Goal: Transaction & Acquisition: Obtain resource

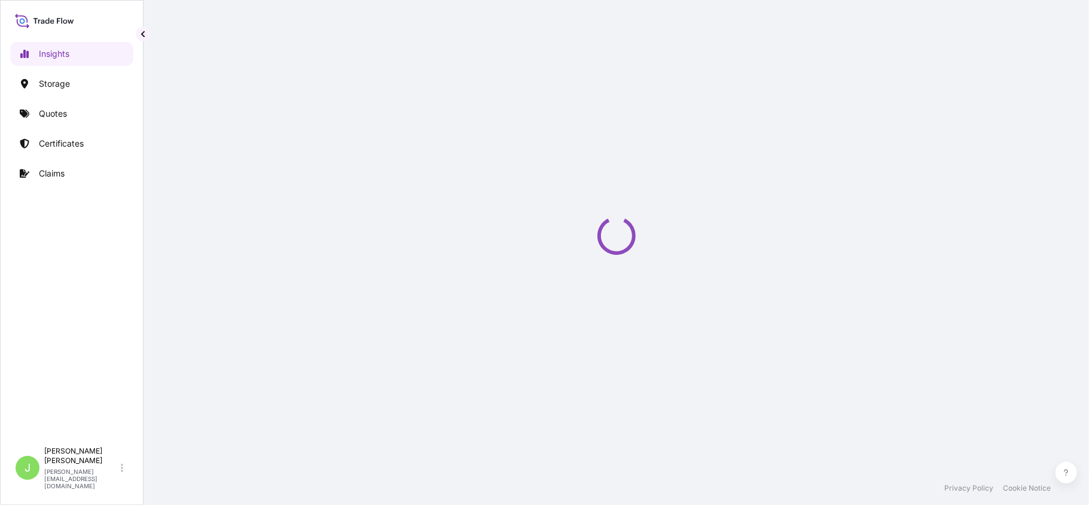
select select "2025"
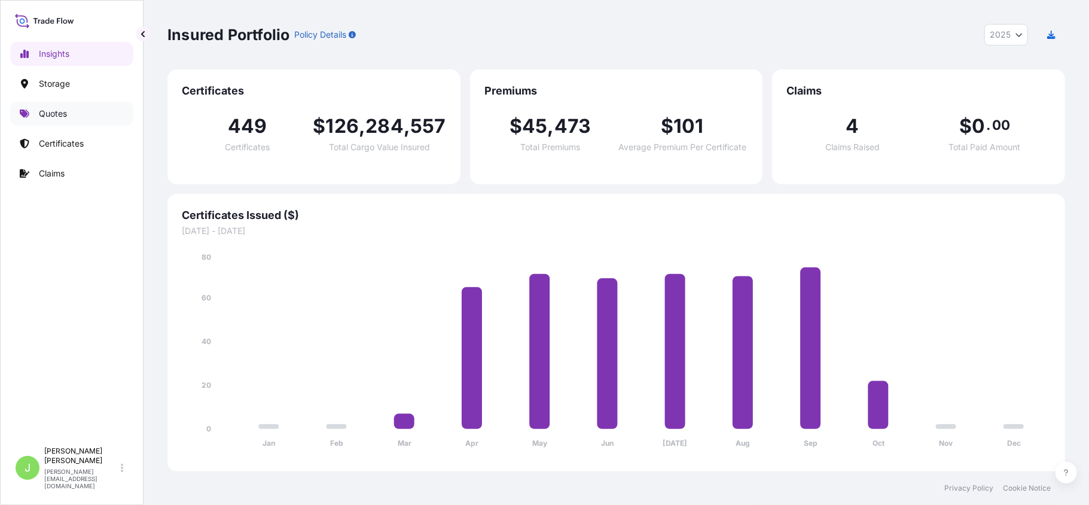
click at [69, 120] on link "Quotes" at bounding box center [71, 114] width 123 height 24
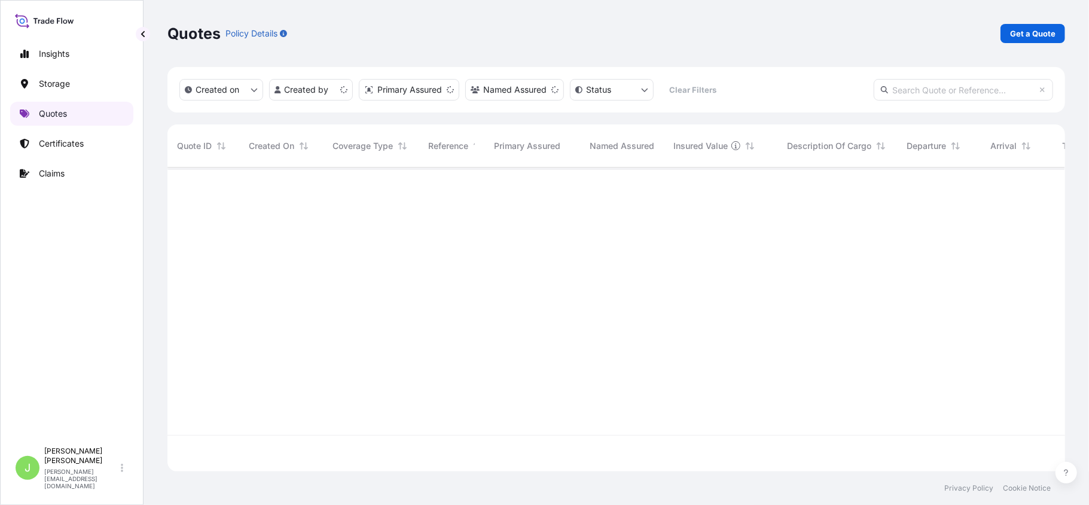
scroll to position [298, 886]
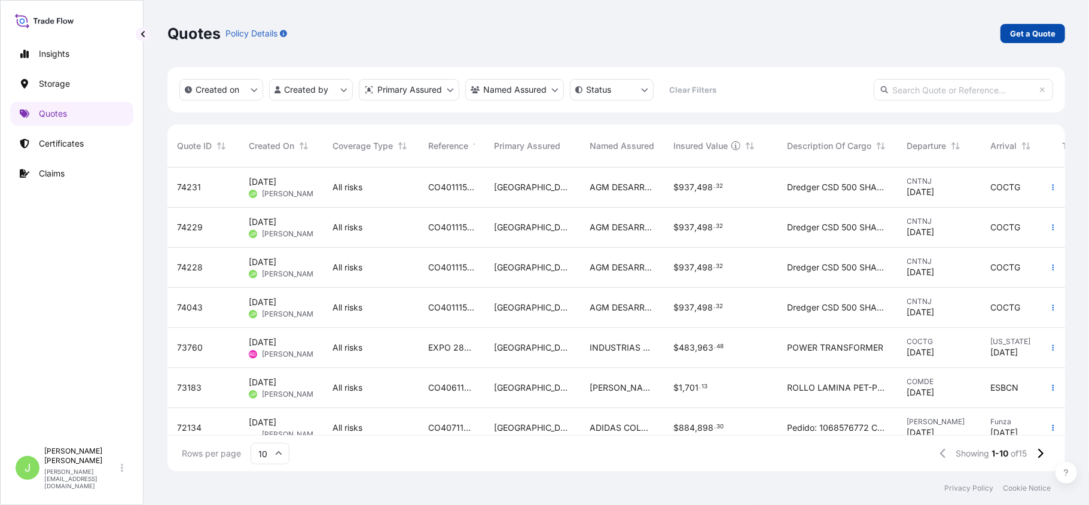
click at [1029, 30] on p "Get a Quote" at bounding box center [1032, 34] width 45 height 12
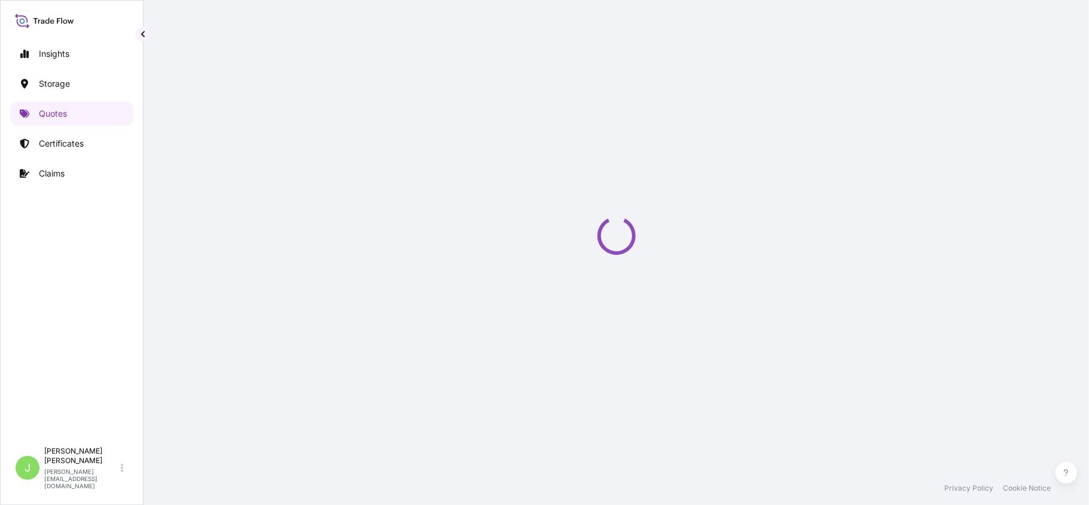
select select "Water"
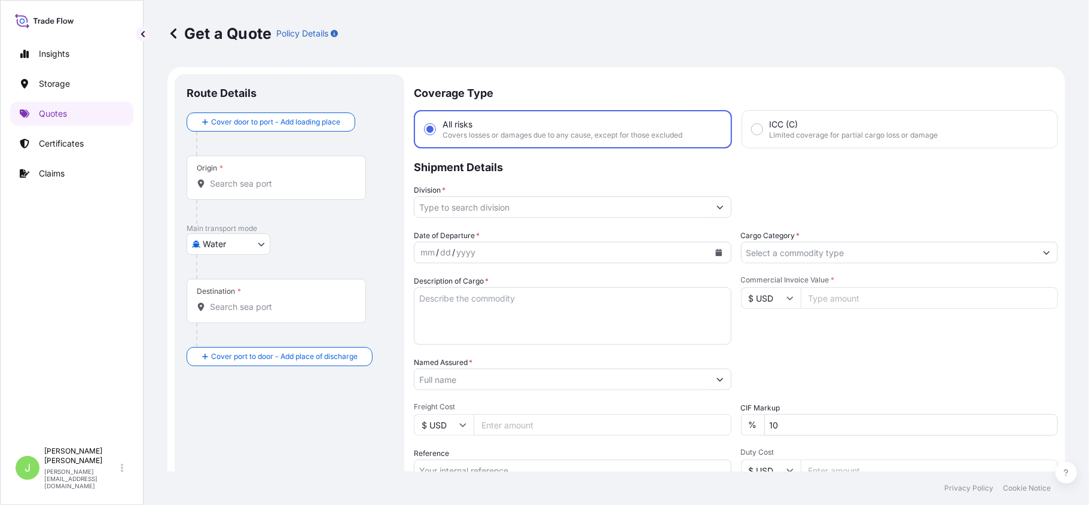
scroll to position [19, 0]
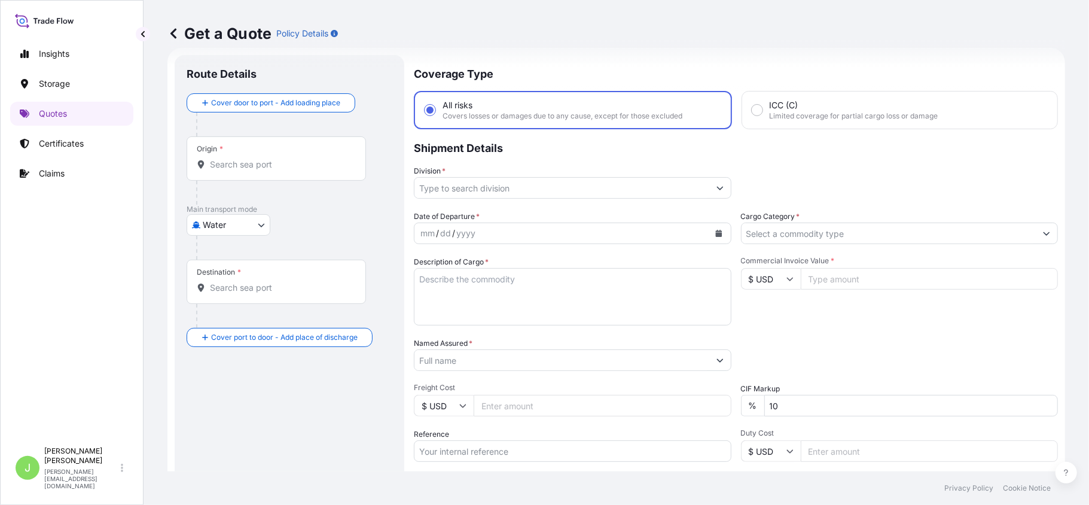
click at [261, 171] on div "Origin *" at bounding box center [276, 158] width 179 height 44
click at [261, 170] on input "Origin *" at bounding box center [280, 164] width 141 height 12
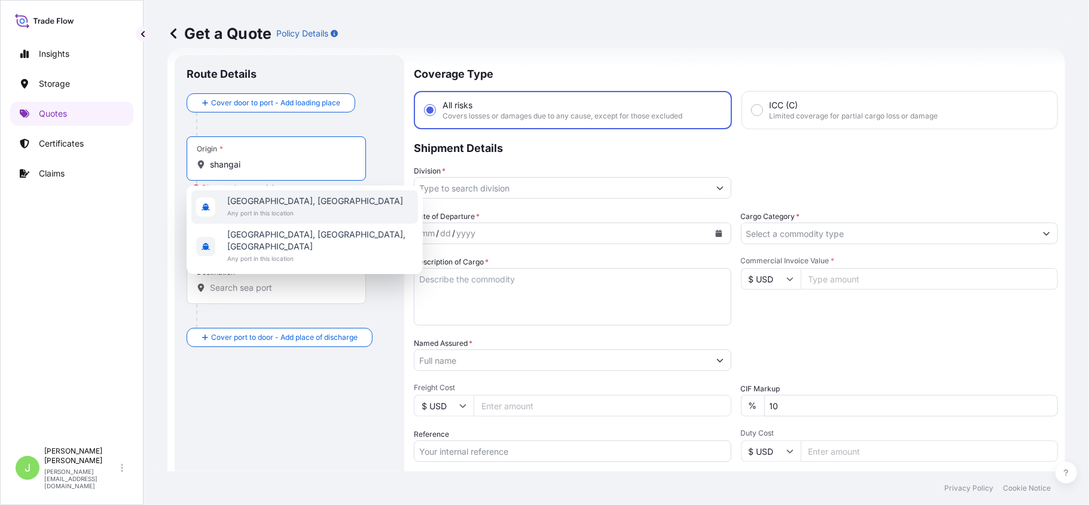
click at [292, 195] on span "[GEOGRAPHIC_DATA], [GEOGRAPHIC_DATA]" at bounding box center [315, 201] width 176 height 12
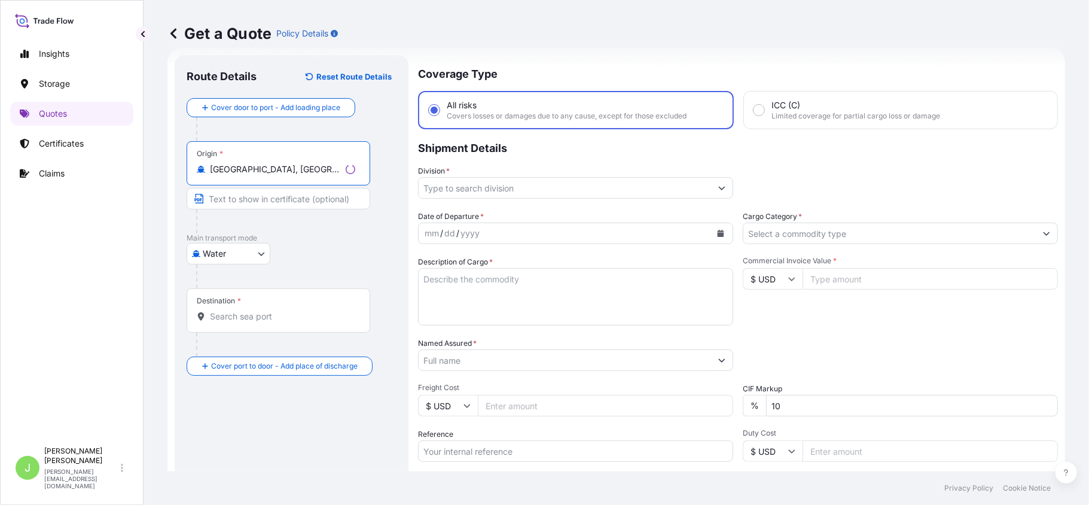
type input "[GEOGRAPHIC_DATA], [GEOGRAPHIC_DATA]"
click at [242, 299] on div "Destination *" at bounding box center [279, 310] width 184 height 44
click at [242, 310] on input "Destination *" at bounding box center [282, 316] width 145 height 12
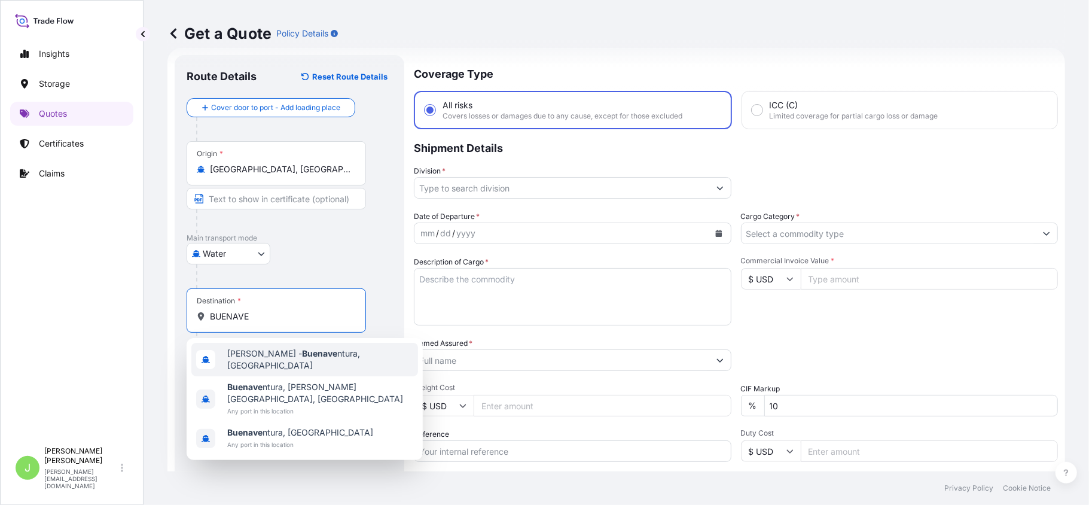
click at [262, 367] on div "[PERSON_NAME] - Buenave ntura, [GEOGRAPHIC_DATA]" at bounding box center [304, 359] width 227 height 33
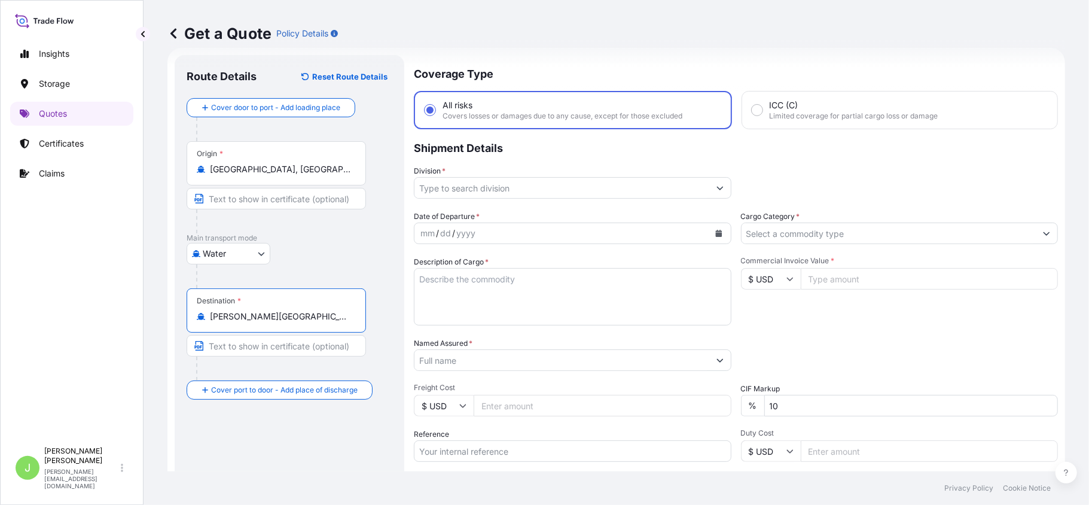
type input "[PERSON_NAME][GEOGRAPHIC_DATA], [GEOGRAPHIC_DATA]"
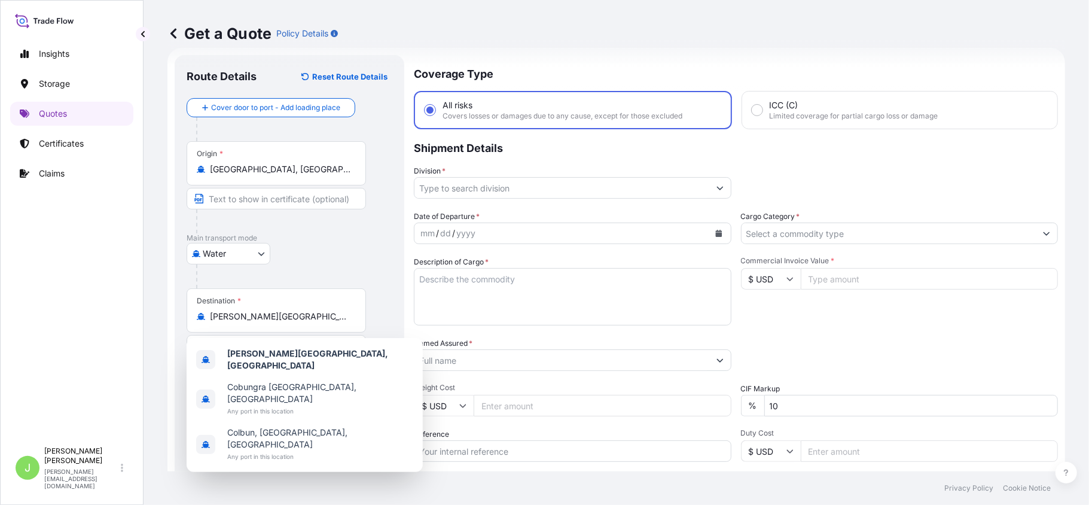
click at [352, 291] on div "Destination * [PERSON_NAME][GEOGRAPHIC_DATA], [GEOGRAPHIC_DATA]" at bounding box center [276, 310] width 179 height 44
click at [351, 310] on input "[PERSON_NAME][GEOGRAPHIC_DATA], [GEOGRAPHIC_DATA]" at bounding box center [280, 316] width 141 height 12
click at [386, 246] on div "Water Air Water Inland" at bounding box center [290, 254] width 206 height 22
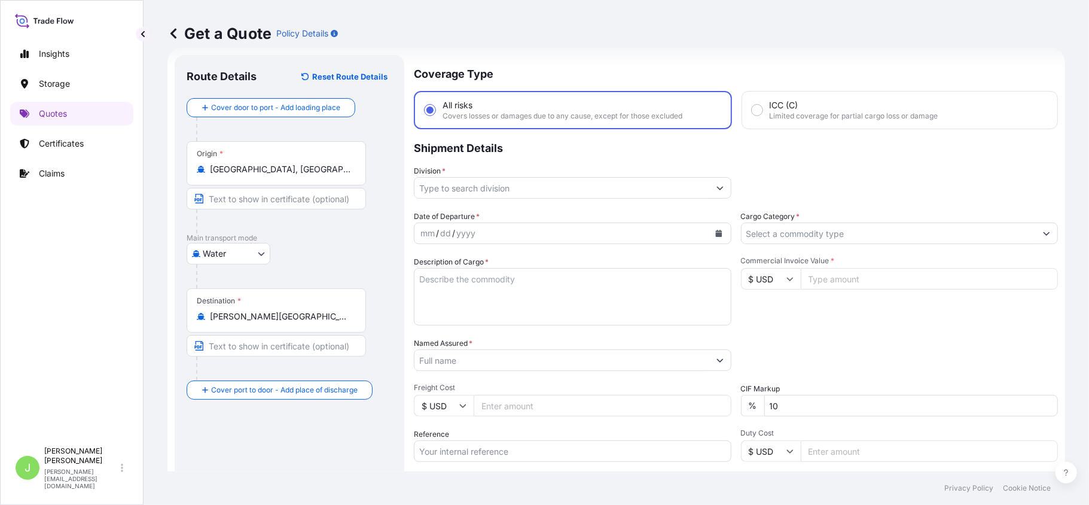
click at [689, 185] on input "Division *" at bounding box center [561, 188] width 295 height 22
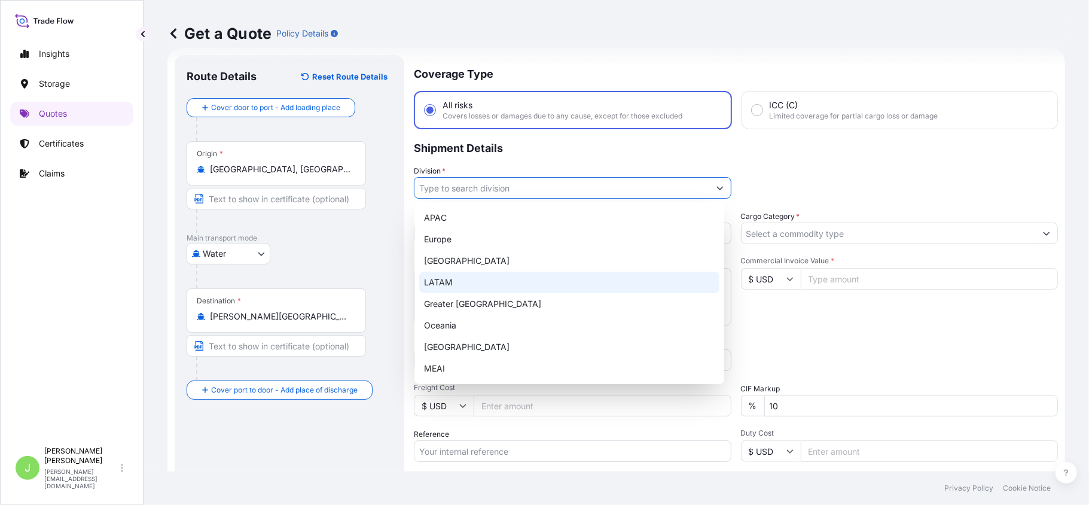
click at [457, 281] on div "LATAM" at bounding box center [569, 282] width 300 height 22
type input "LATAM"
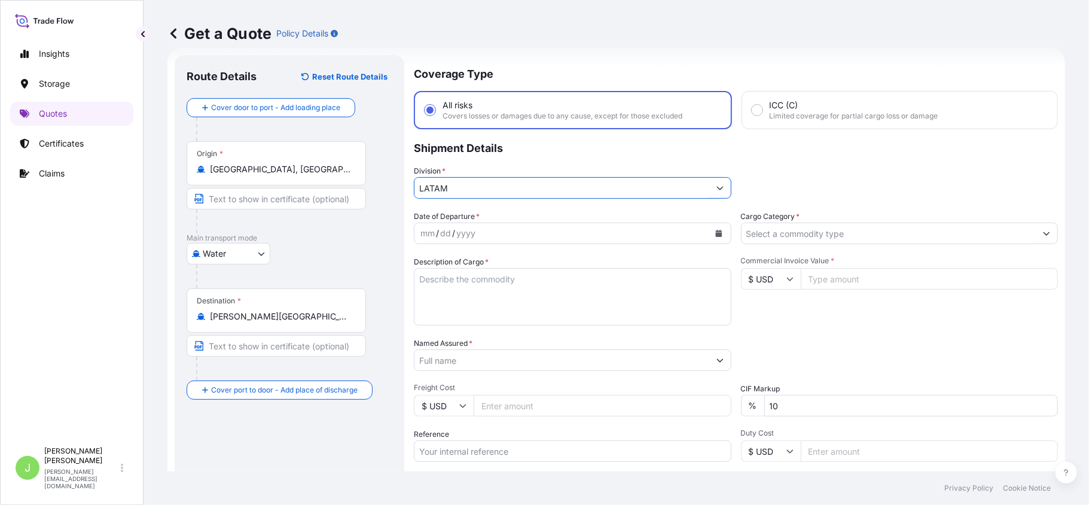
click at [795, 235] on input "Cargo Category *" at bounding box center [888, 233] width 295 height 22
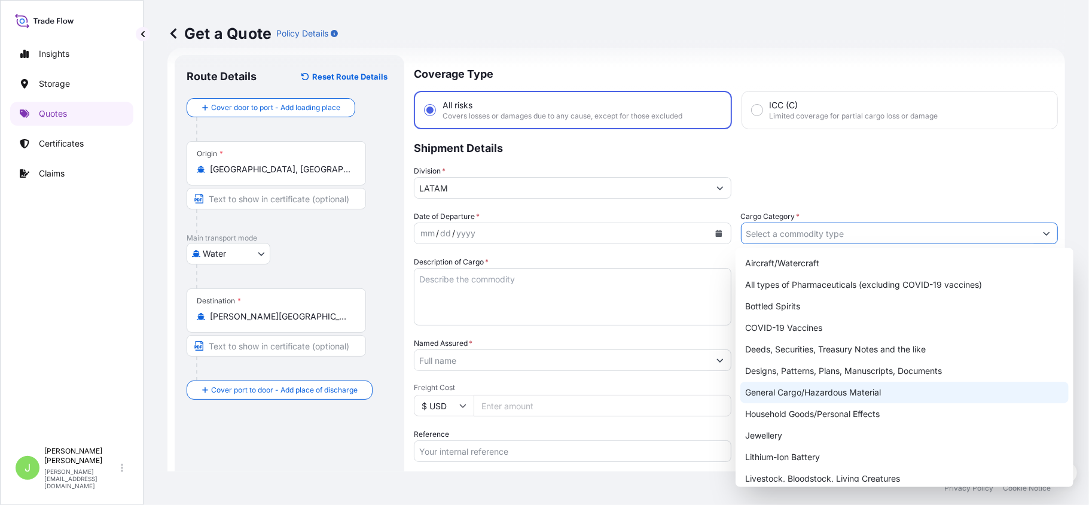
click at [790, 395] on div "General Cargo/Hazardous Material" at bounding box center [904, 392] width 328 height 22
type input "General Cargo/Hazardous Material"
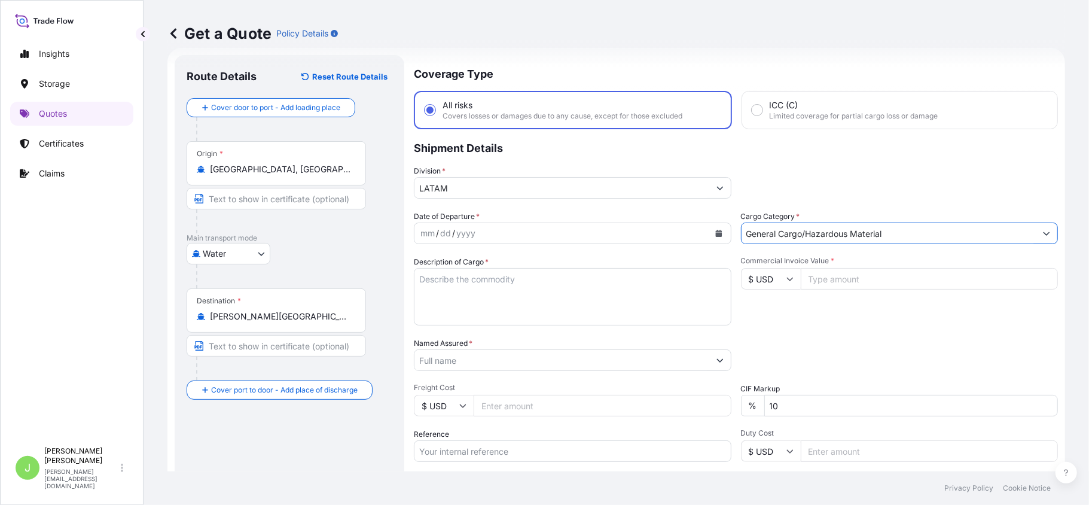
click at [715, 232] on icon "Calendar" at bounding box center [718, 233] width 7 height 7
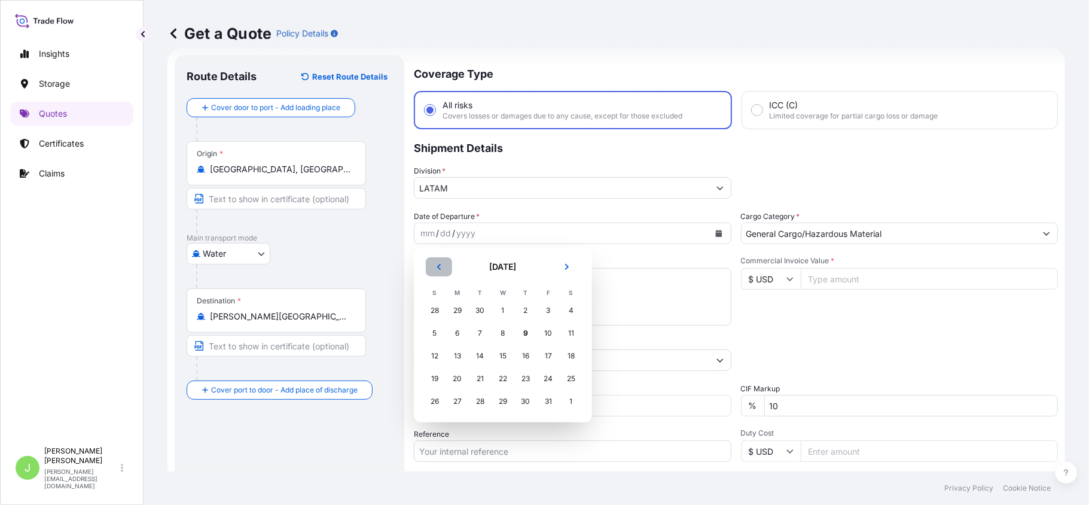
click at [436, 269] on icon "Previous" at bounding box center [438, 266] width 7 height 7
click at [434, 386] on div "21" at bounding box center [435, 379] width 22 height 22
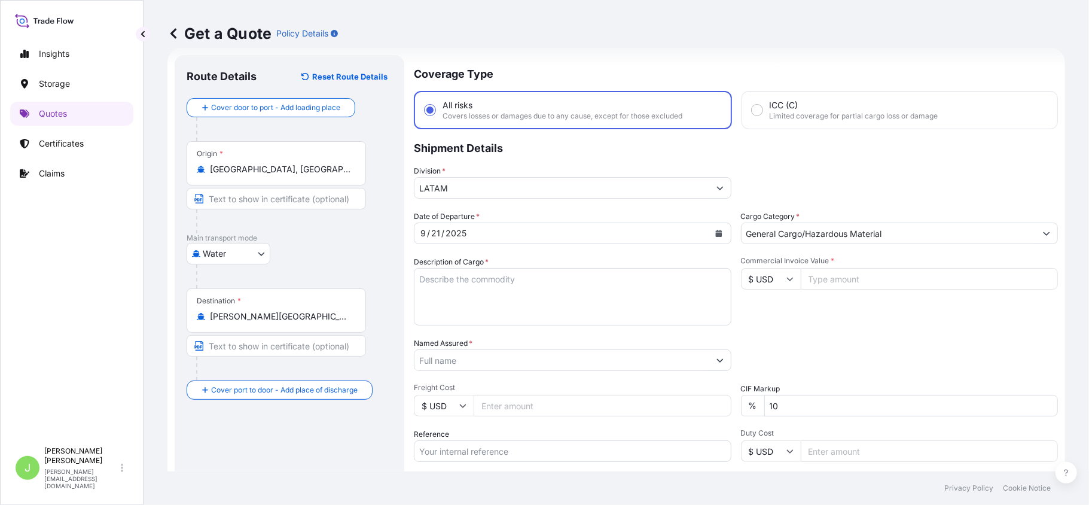
click at [456, 288] on textarea "Description of Cargo *" at bounding box center [573, 296] width 318 height 57
paste textarea "CARGA EN [PERSON_NAME] INTERNACIONAL // MODALIDAD MARITMA // [GEOGRAPHIC_DATA] …"
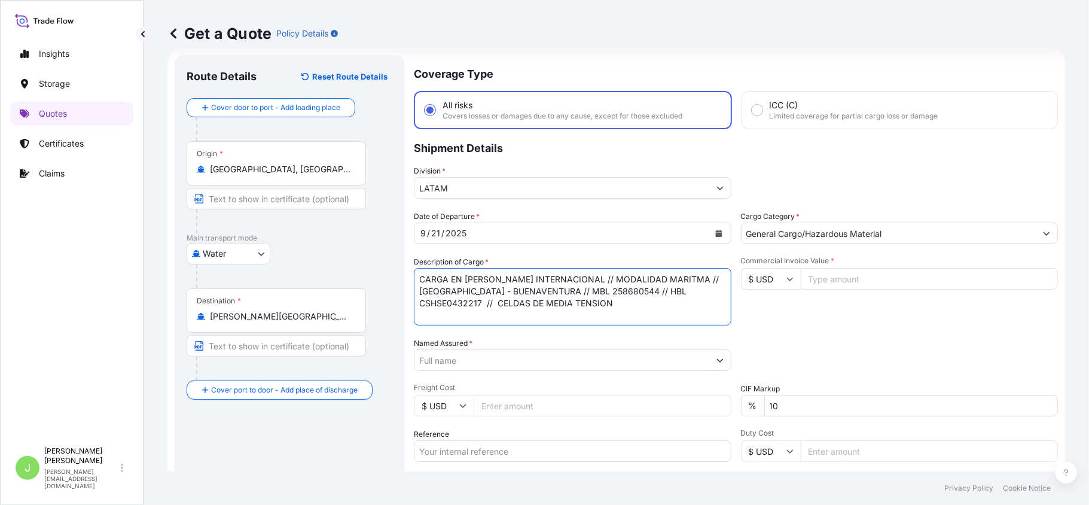
type textarea "CARGA EN [PERSON_NAME] INTERNACIONAL // MODALIDAD MARITMA // [GEOGRAPHIC_DATA] …"
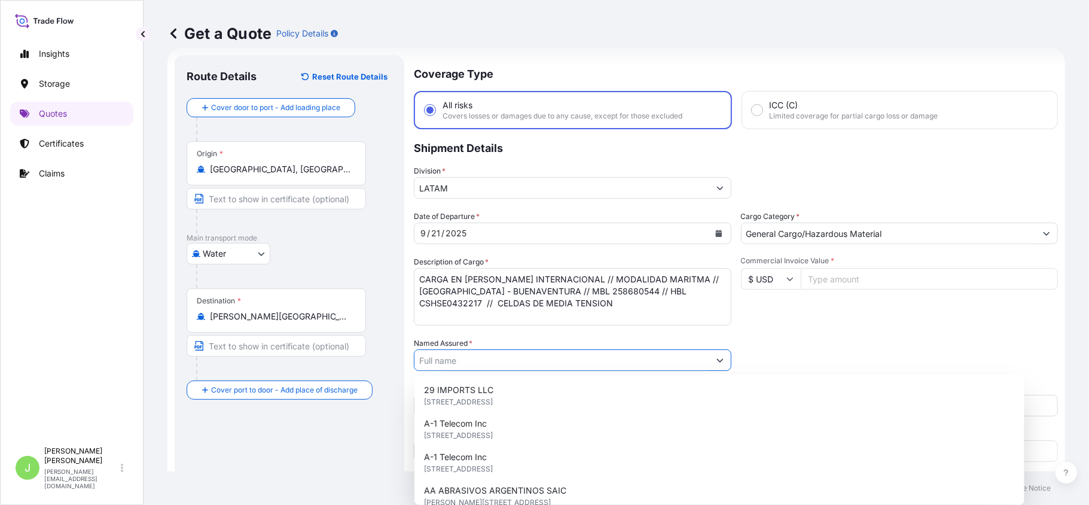
click at [441, 362] on input "Named Assured *" at bounding box center [561, 360] width 295 height 22
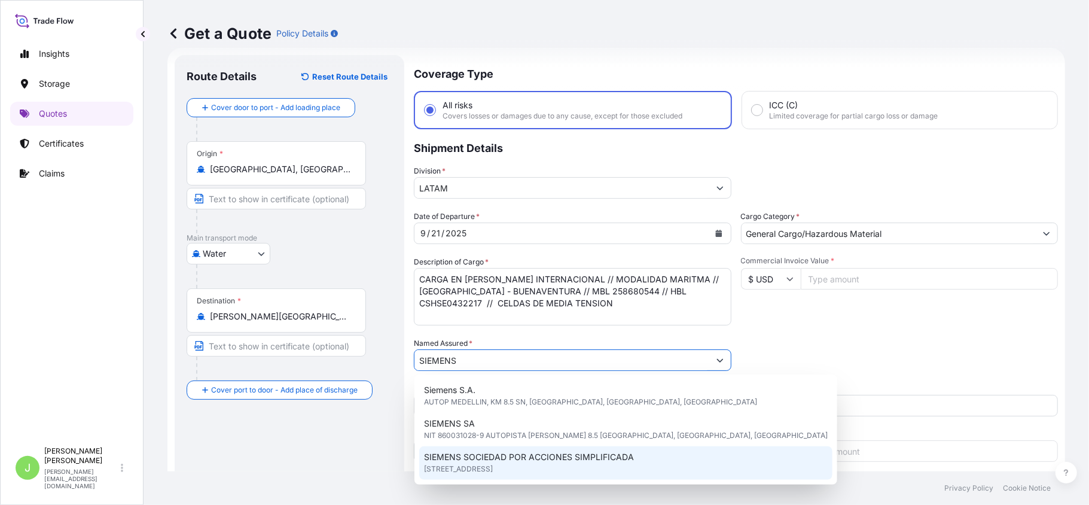
click at [492, 463] on span "[STREET_ADDRESS]" at bounding box center [458, 469] width 69 height 12
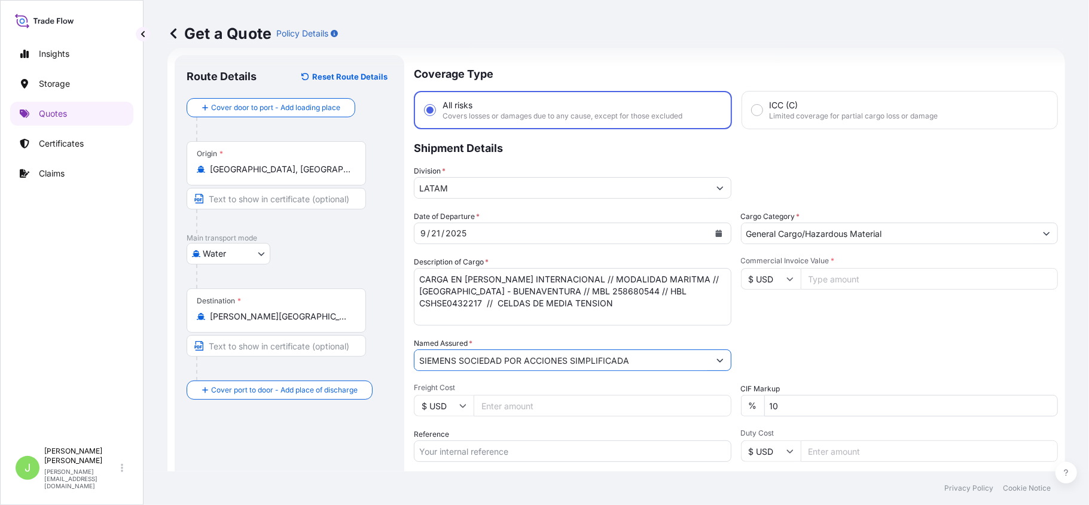
type input "SIEMENS SOCIEDAD POR ACCIONES SIMPLIFICADA"
click at [608, 408] on input "Freight Cost" at bounding box center [603, 406] width 258 height 22
type input "16400"
drag, startPoint x: 428, startPoint y: 456, endPoint x: 399, endPoint y: 462, distance: 29.3
click at [428, 456] on input "Reference" at bounding box center [573, 451] width 318 height 22
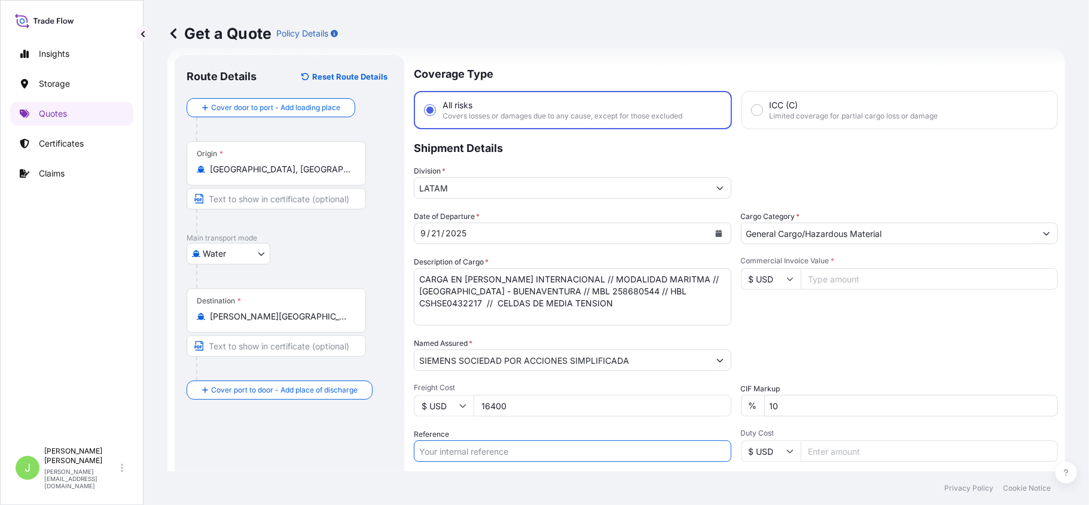
paste input "CO4011156184"
type input "CO4011156184"
click at [332, 470] on div "Route Details Reset Route Details Cover door to port - Add loading place Place …" at bounding box center [290, 325] width 206 height 517
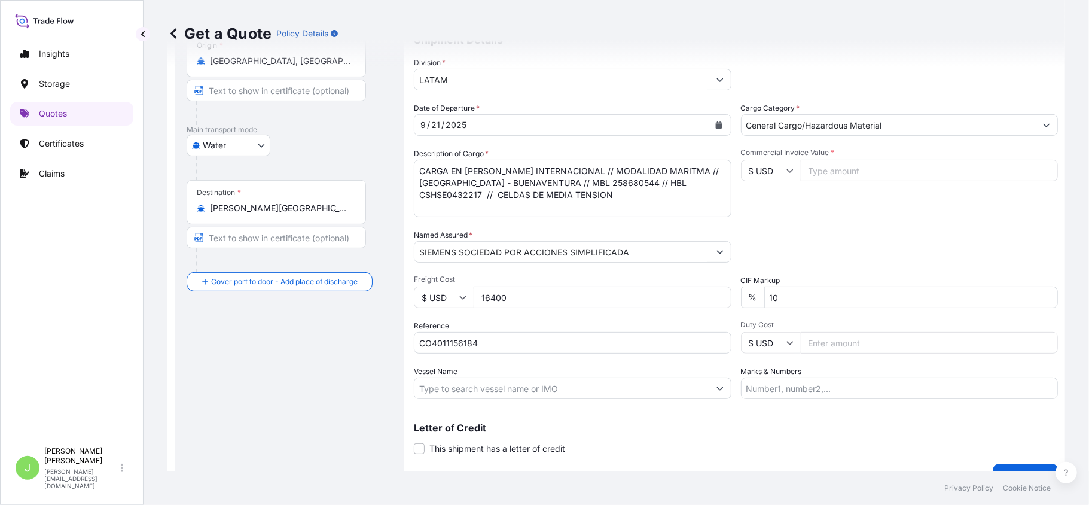
scroll to position [151, 0]
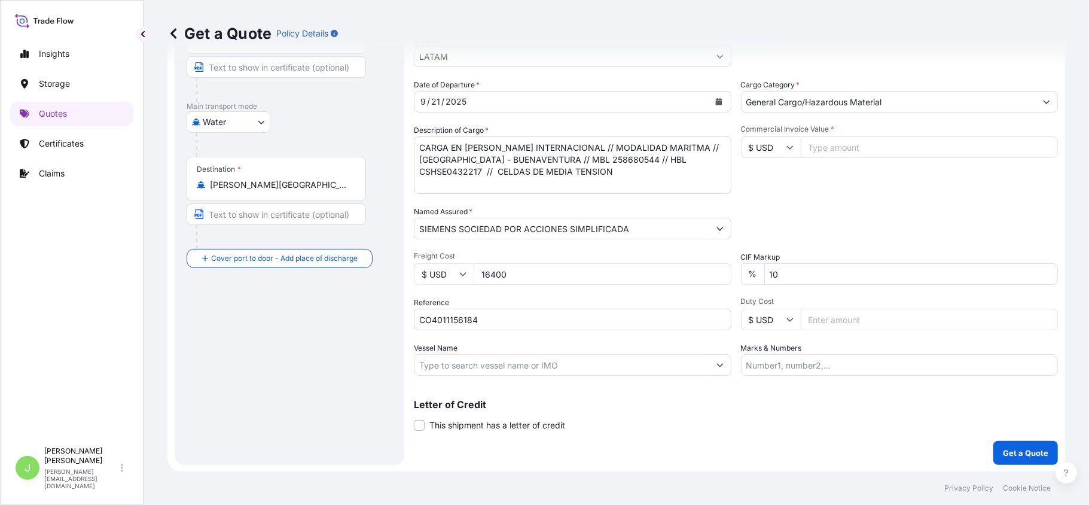
click at [457, 355] on input "Vessel Name" at bounding box center [561, 365] width 295 height 22
paste input "MAERSK [GEOGRAPHIC_DATA]"
type input "MAERSK [GEOGRAPHIC_DATA]"
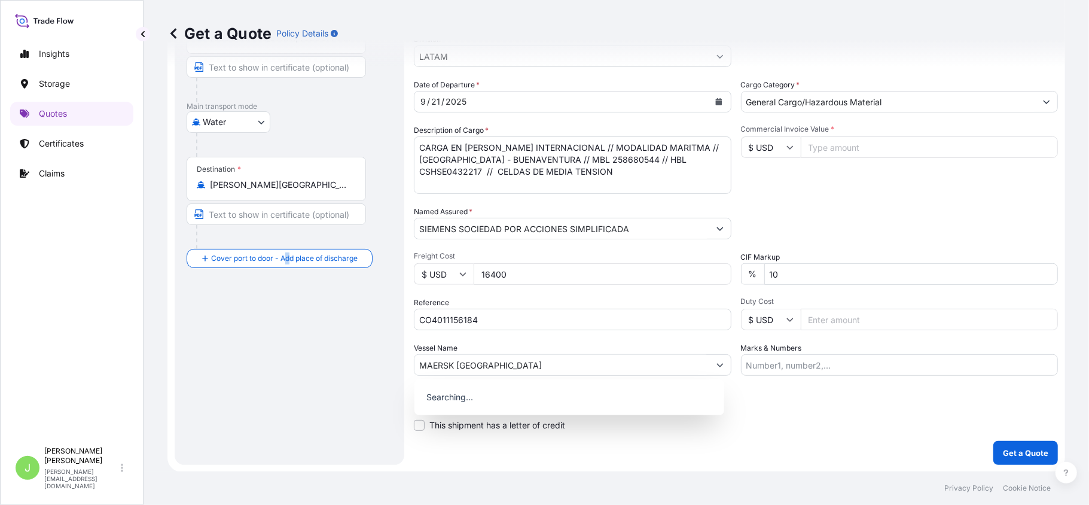
click at [288, 374] on div "Route Details Reset Route Details Cover door to port - Add loading place Place …" at bounding box center [290, 193] width 206 height 517
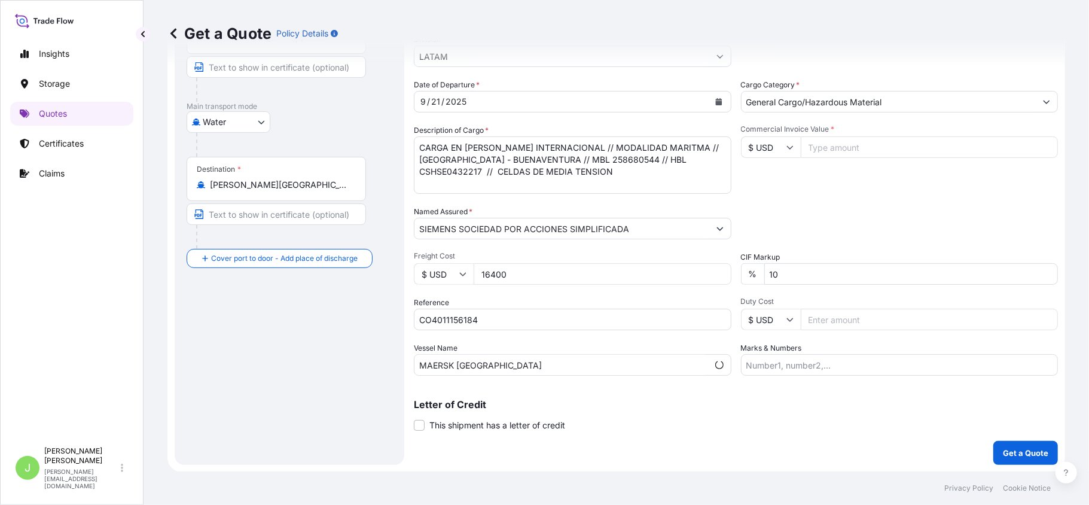
click at [336, 359] on div "Route Details Reset Route Details Cover door to port - Add loading place Place …" at bounding box center [290, 193] width 206 height 517
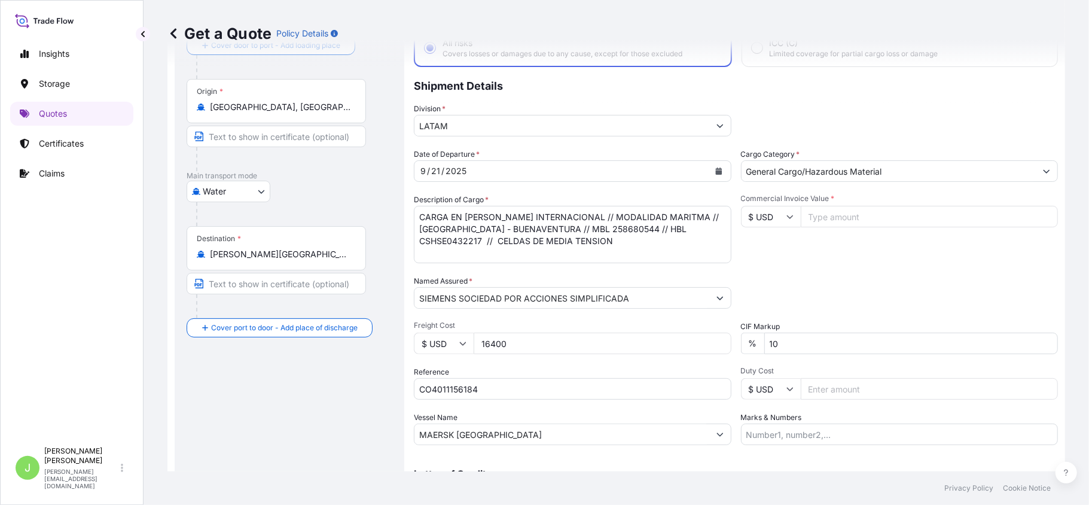
scroll to position [0, 0]
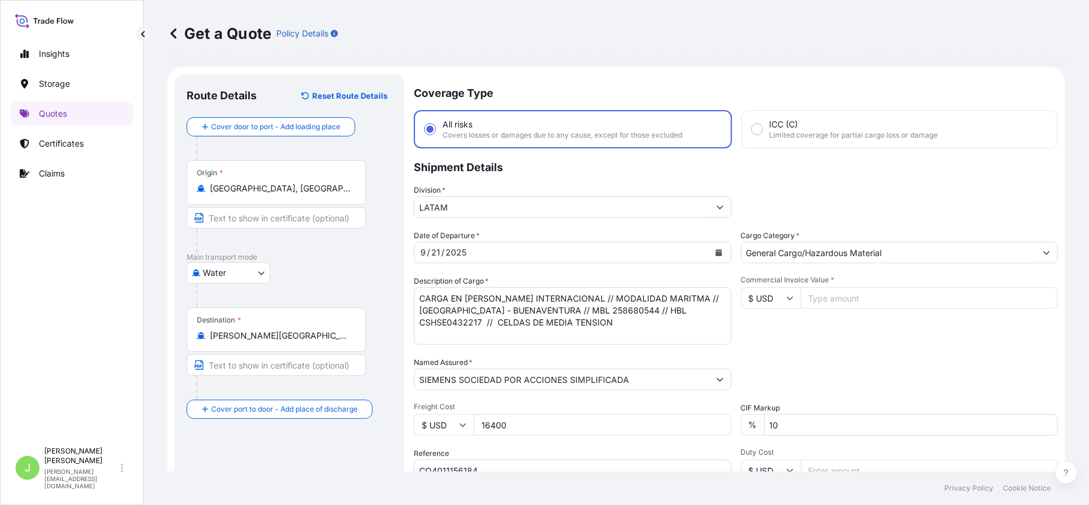
click at [816, 301] on input "Commercial Invoice Value *" at bounding box center [930, 298] width 258 height 22
type input "1007215"
click at [844, 371] on div "Packing Category Type to search a container mode Please select a primary mode o…" at bounding box center [900, 372] width 318 height 33
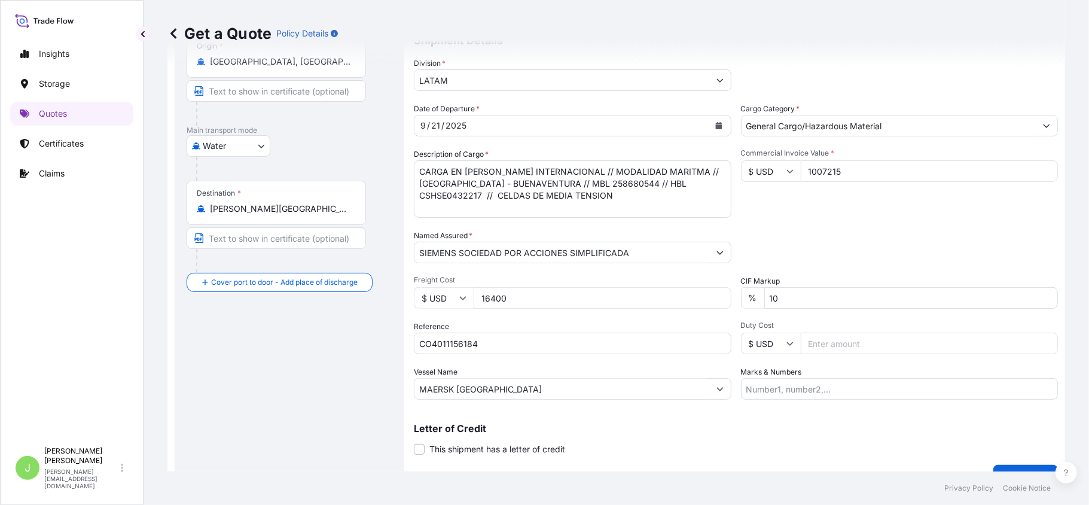
scroll to position [151, 0]
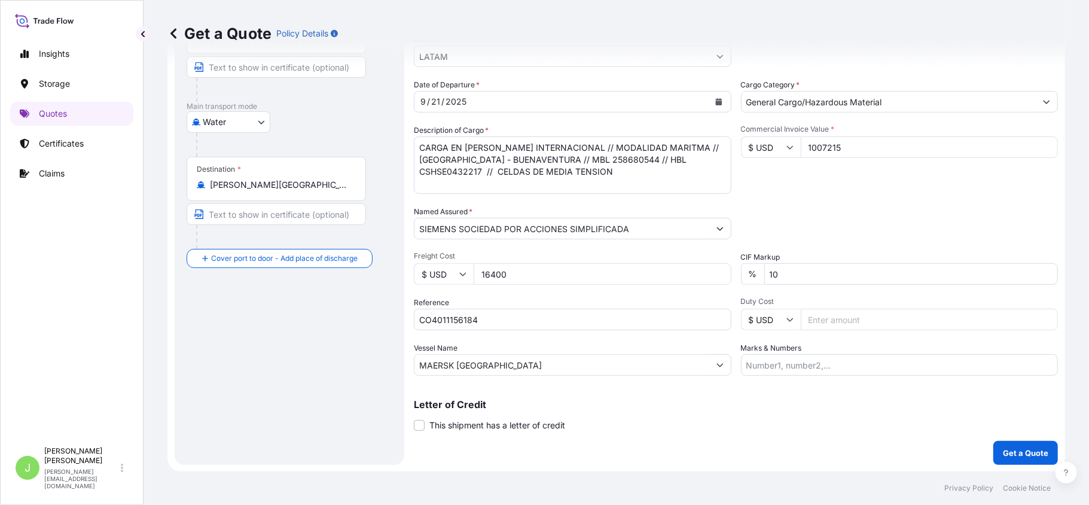
click at [790, 367] on input "Marks & Numbers" at bounding box center [900, 365] width 318 height 22
paste input "MBL 258680544 // HBL CSHSE0432217"
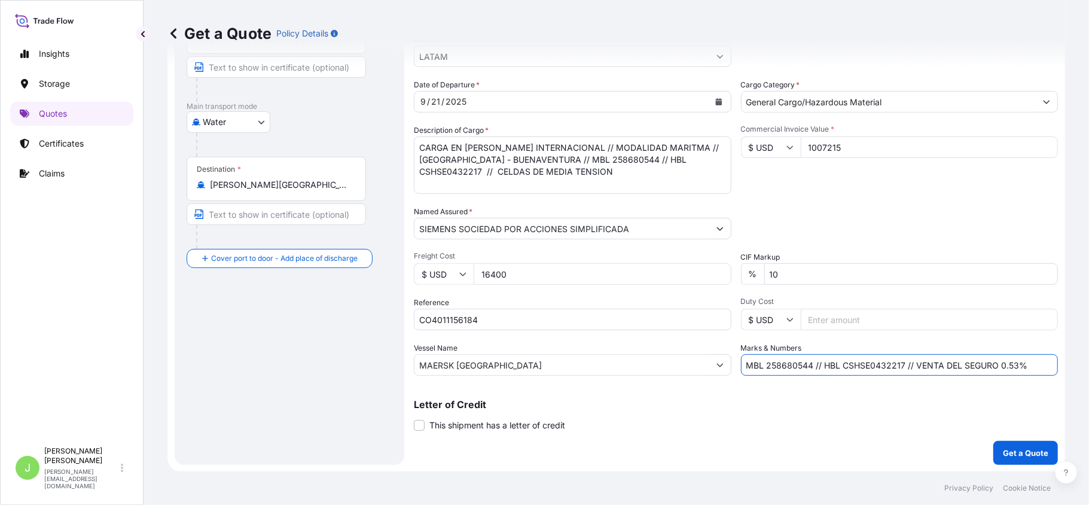
type input "MBL 258680544 // HBL CSHSE0432217 // VENTA DEL SEGURO 0.53%"
click at [938, 424] on div "Letter of Credit This shipment has a letter of credit Letter of credit * Letter…" at bounding box center [736, 415] width 644 height 32
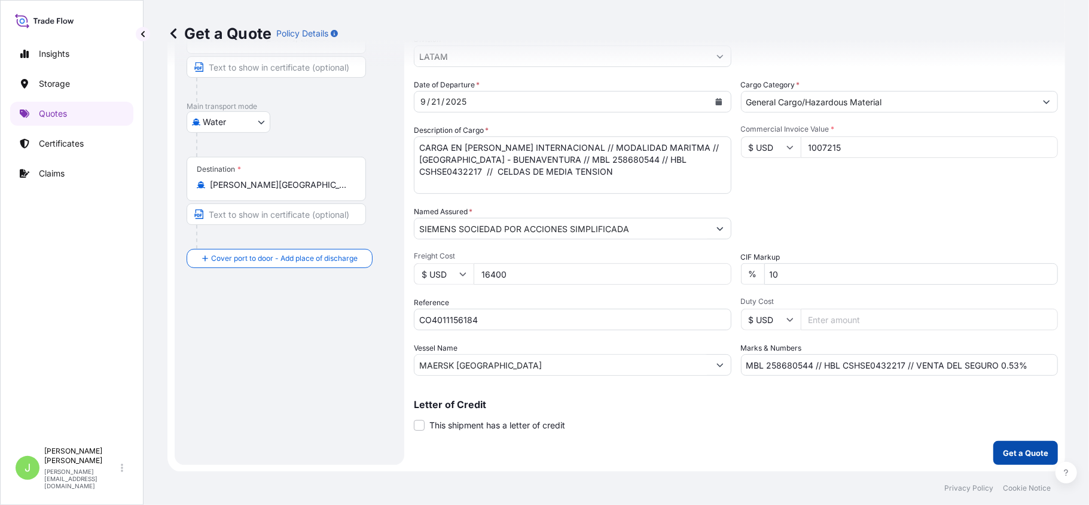
click at [1024, 455] on p "Get a Quote" at bounding box center [1025, 453] width 45 height 12
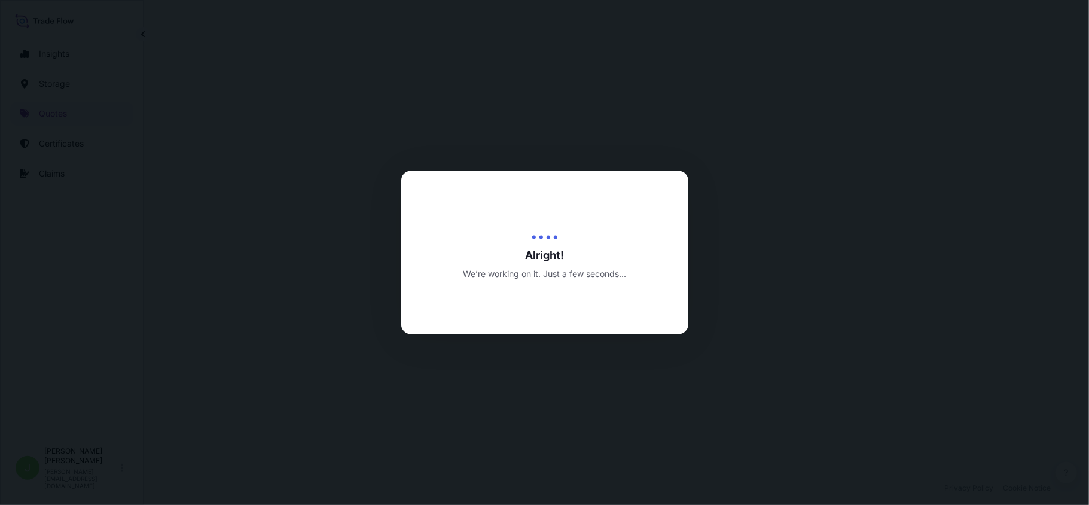
select select "Water"
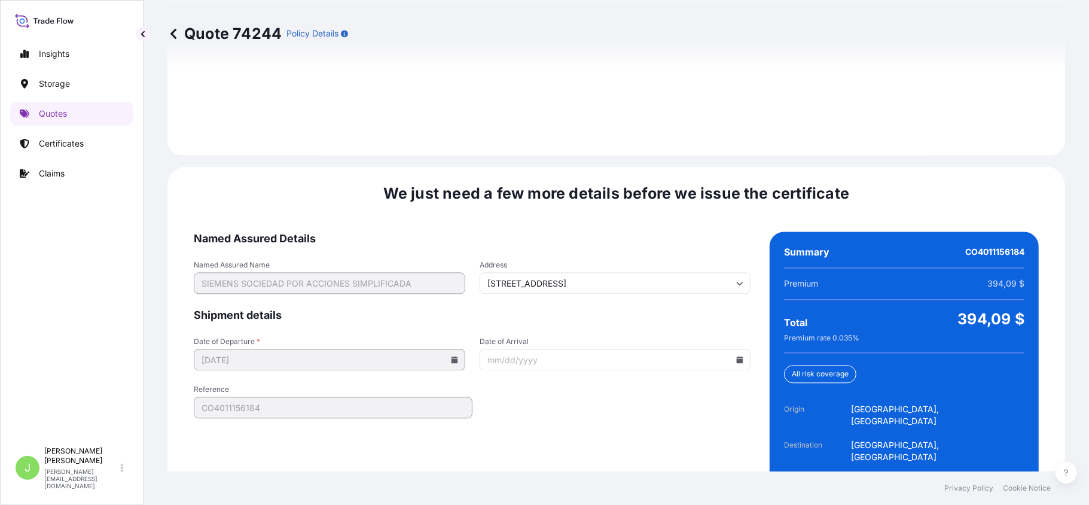
scroll to position [1763, 0]
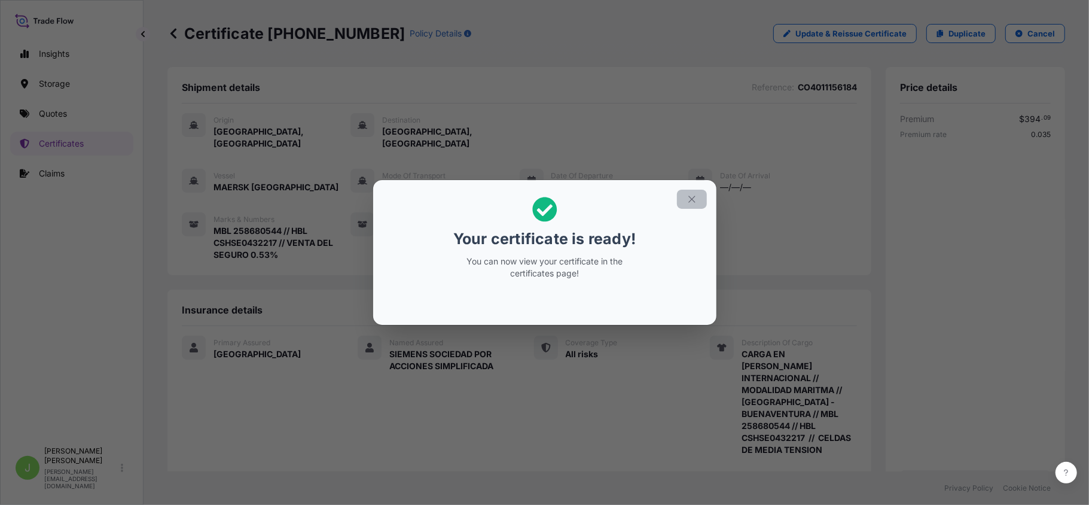
click at [680, 202] on button "button" at bounding box center [692, 199] width 30 height 19
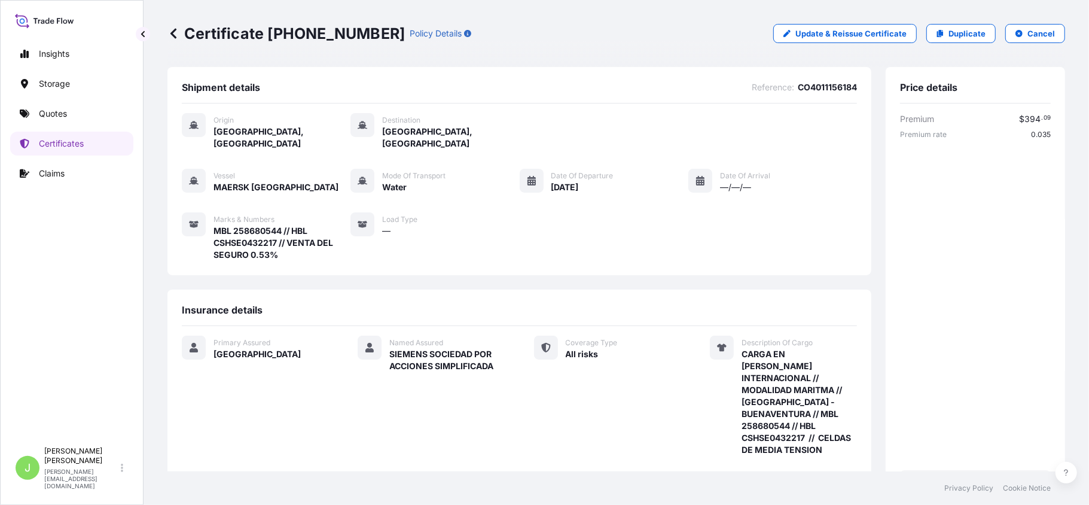
click at [273, 20] on div "Certificate [PHONE_NUMBER] Policy Details Update & Reissue Certificate Duplicat…" at bounding box center [616, 33] width 898 height 67
copy p "Certificate [PHONE_NUMBER]"
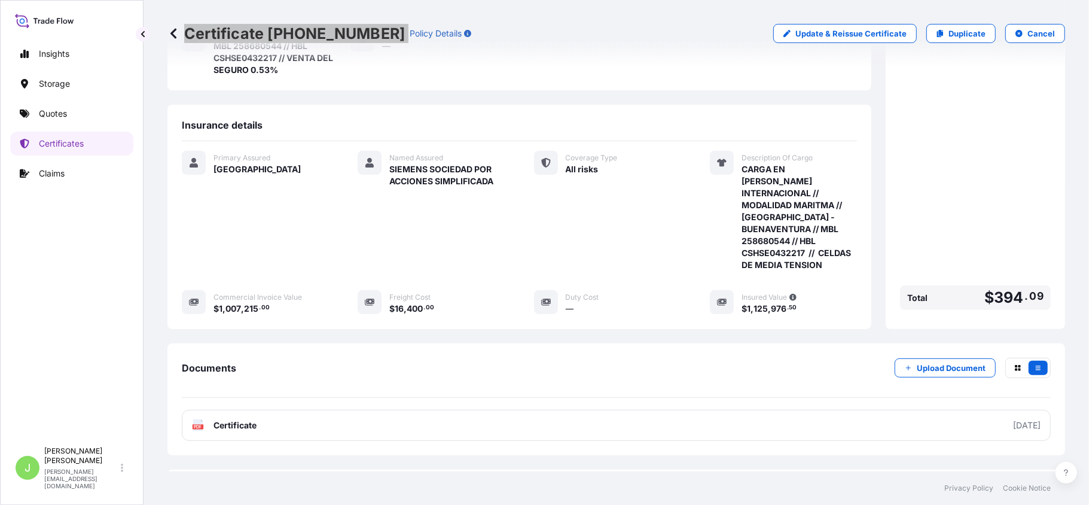
scroll to position [221, 0]
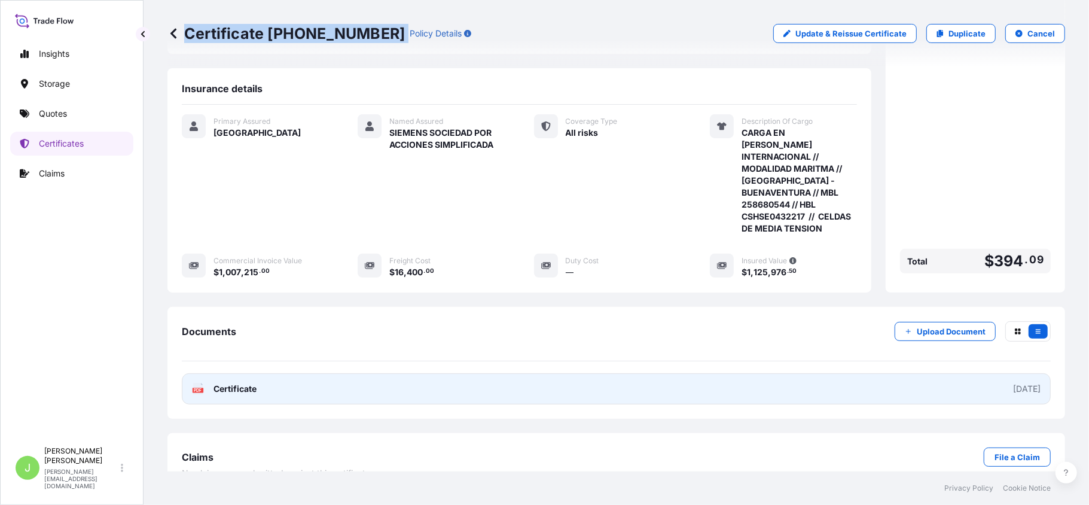
click at [261, 373] on link "PDF Certificate [DATE]" at bounding box center [616, 388] width 869 height 31
